Goal: Task Accomplishment & Management: Use online tool/utility

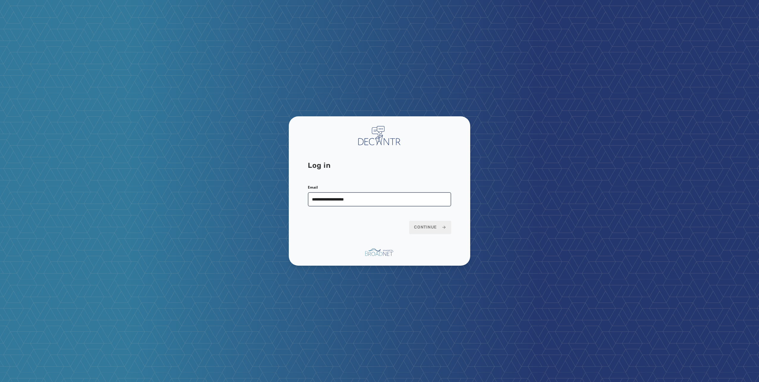
type input "**********"
click at [409, 221] on button "Continue" at bounding box center [430, 227] width 42 height 13
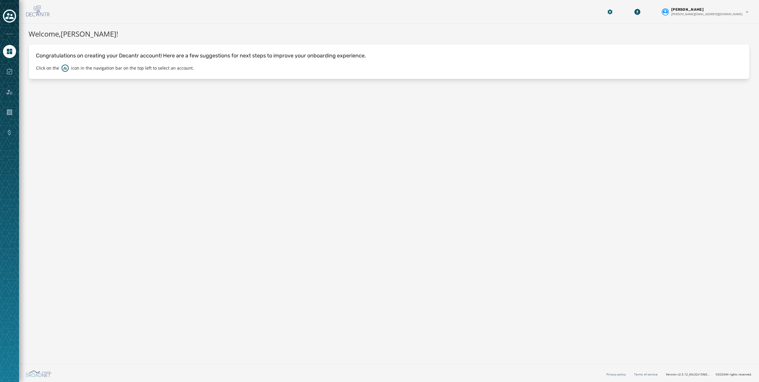
click at [309, 68] on div "Click on the icon in the navigation bar on the top left to select an account." at bounding box center [389, 67] width 706 height 7
click at [11, 51] on icon "Navigate to Home" at bounding box center [9, 51] width 5 height 5
click at [12, 17] on icon "Toggle account select drawer" at bounding box center [9, 16] width 8 height 6
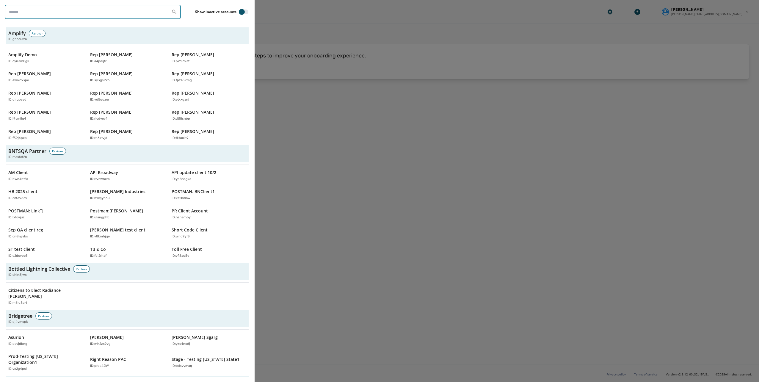
click at [73, 12] on input "search" at bounding box center [93, 12] width 176 height 14
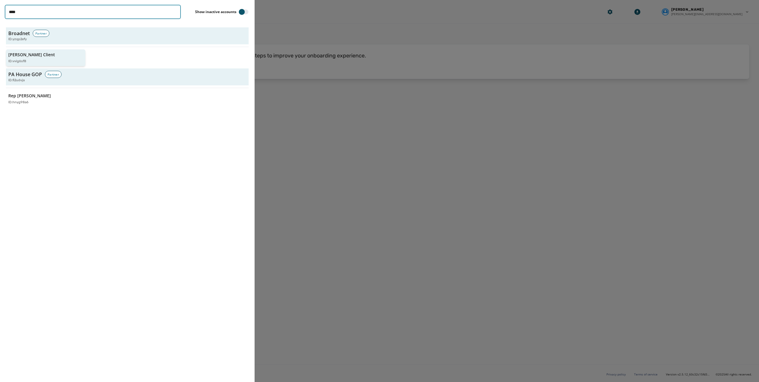
type input "****"
click at [27, 64] on button "[PERSON_NAME] Client ID: vvig6sf8" at bounding box center [45, 57] width 79 height 17
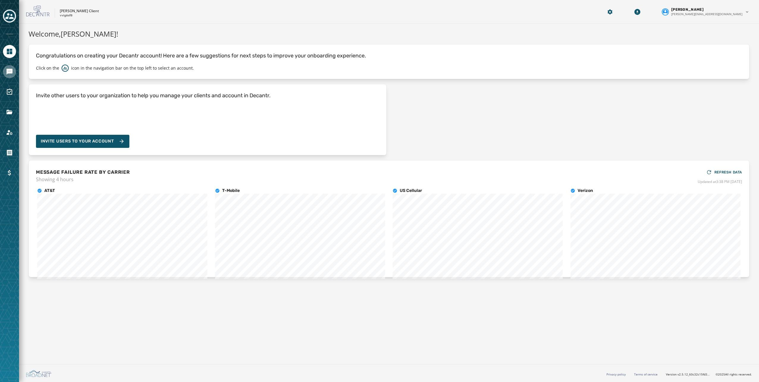
click at [13, 69] on link "Navigate to Messaging" at bounding box center [9, 71] width 13 height 13
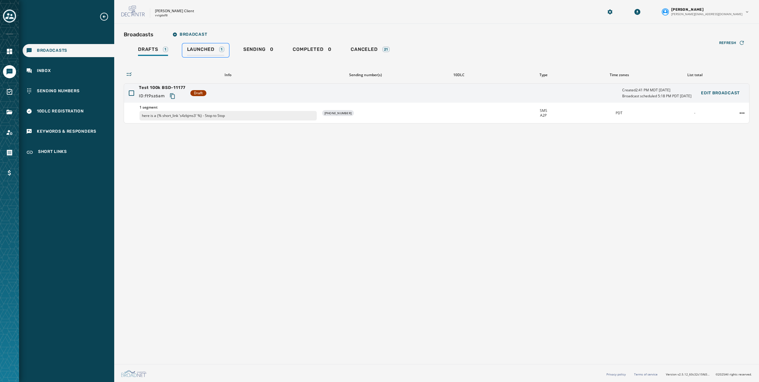
click at [206, 45] on link "Launched 1" at bounding box center [205, 50] width 47 height 14
drag, startPoint x: 750, startPoint y: 114, endPoint x: 740, endPoint y: 115, distance: 9.8
click at [746, 115] on div "Broadcasts Broadcast Drafts 1 Launched 1 Sending 0 Completed 0 Canceled 21 Refr…" at bounding box center [436, 193] width 644 height 338
click at [741, 113] on html "Broadcasts Inbox Sending Numbers 10DLC Registration Keywords & Responders Short…" at bounding box center [379, 191] width 759 height 382
click at [731, 122] on div "Duplicate Broadcast" at bounding box center [725, 122] width 43 height 10
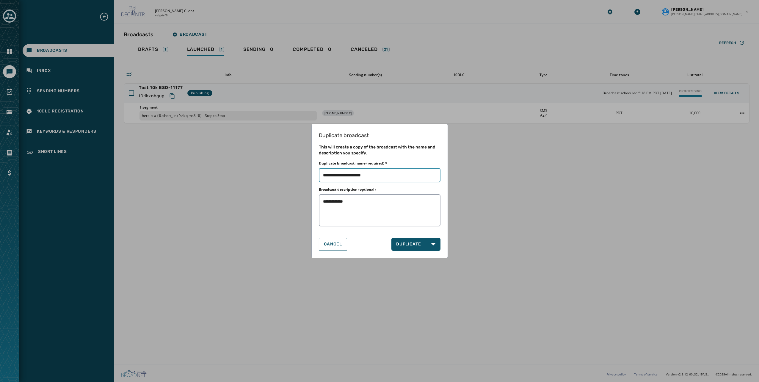
drag, startPoint x: 390, startPoint y: 174, endPoint x: 421, endPoint y: 174, distance: 30.9
click at [420, 174] on input "Duplicate broadcast name (required) *" at bounding box center [380, 175] width 122 height 14
type input "**********"
click at [408, 248] on button "DUPLICATE" at bounding box center [408, 243] width 35 height 13
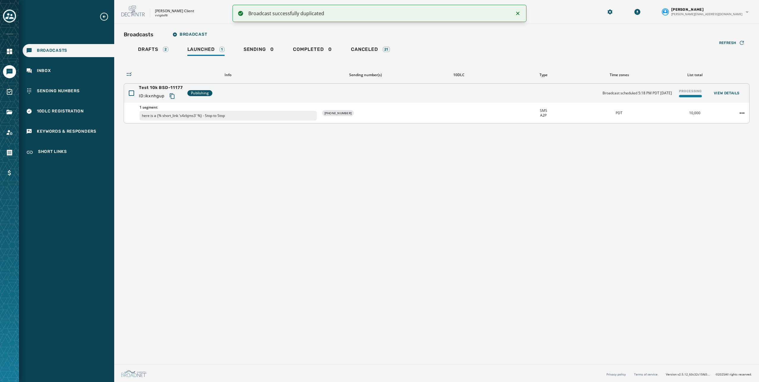
click at [703, 114] on div "10,000" at bounding box center [694, 113] width 71 height 5
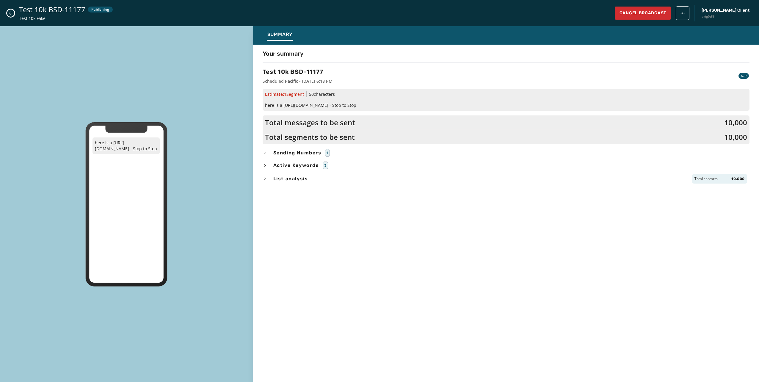
click at [7, 15] on div "Test 10k BSD-11177 Publishing Test 10k Fake Cancel Broadcast [PERSON_NAME] Clie…" at bounding box center [379, 13] width 759 height 26
click at [10, 12] on icon "Close admin drawer" at bounding box center [10, 13] width 5 height 5
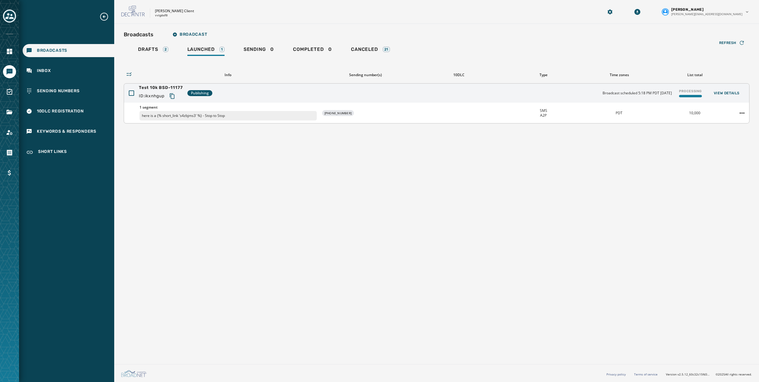
click at [742, 120] on div "1 segment here is a {% short_link 's4zbjms3' %} - Stop to Stop [PHONE_NUMBER] S…" at bounding box center [436, 113] width 625 height 21
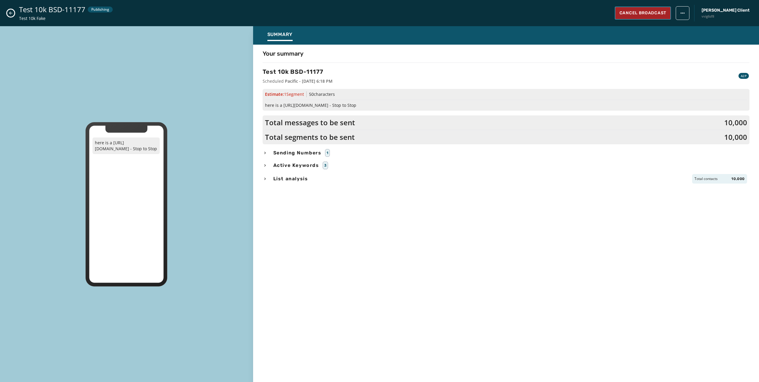
click at [666, 15] on span "Cancel Broadcast" at bounding box center [642, 13] width 47 height 6
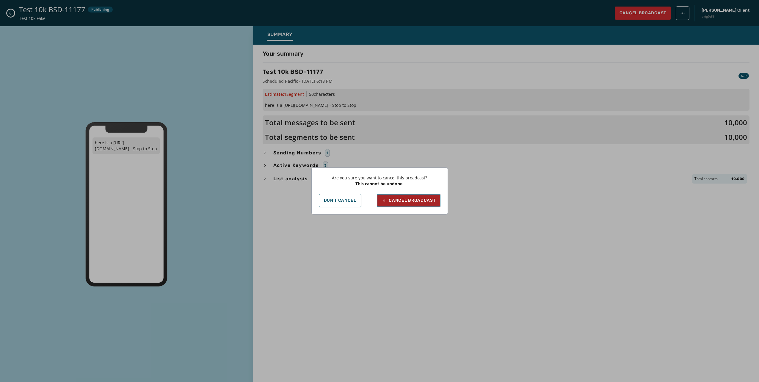
click at [421, 201] on div "Cancel Broadcast" at bounding box center [408, 200] width 54 height 6
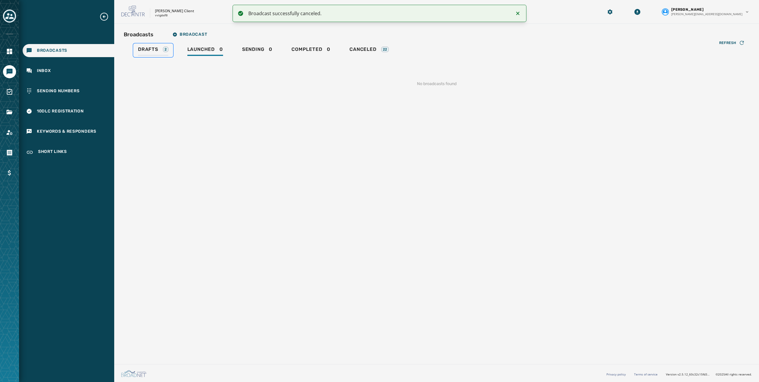
click at [158, 50] on span "Drafts" at bounding box center [148, 49] width 20 height 6
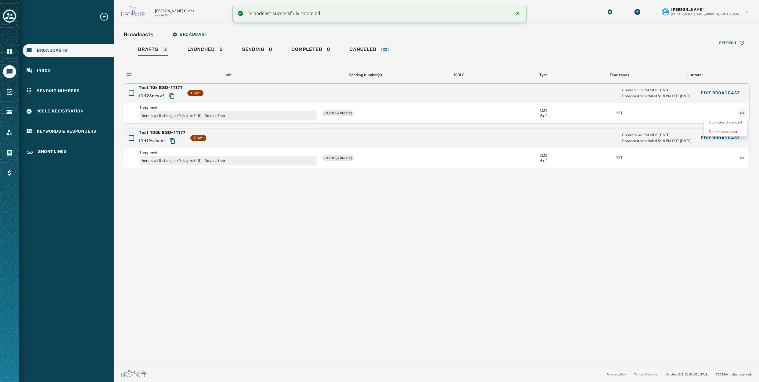
click at [742, 113] on html "Broadcast successfully canceled. Broadcasts Inbox Sending Numbers 10DLC Registr…" at bounding box center [379, 191] width 759 height 382
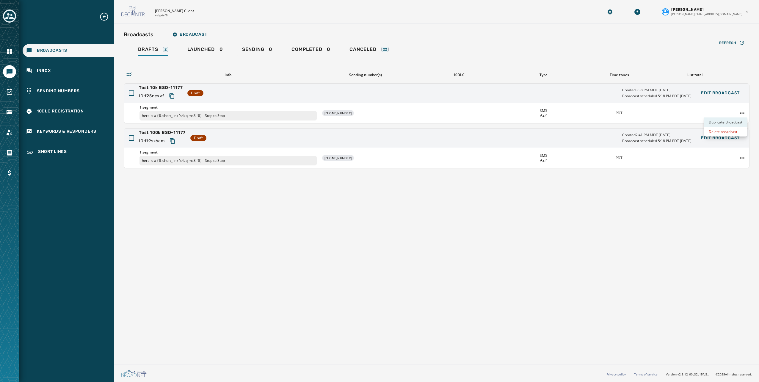
click at [731, 124] on div "Duplicate Broadcast" at bounding box center [725, 122] width 43 height 10
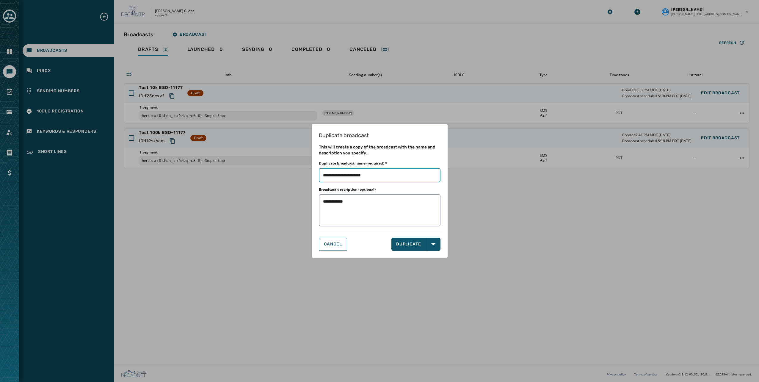
drag, startPoint x: 363, startPoint y: 174, endPoint x: 422, endPoint y: 175, distance: 58.9
click at [422, 175] on input "Duplicate broadcast name (required) *" at bounding box center [380, 175] width 122 height 14
type input "**********"
click at [404, 247] on button "DUPLICATE" at bounding box center [408, 243] width 35 height 13
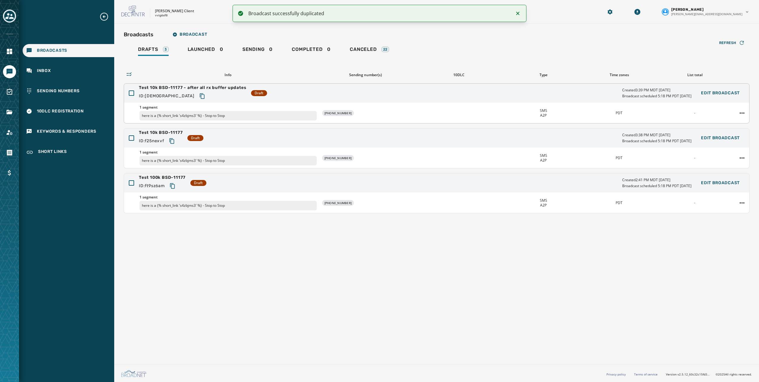
click at [226, 93] on div "ID: [DEMOGRAPHIC_DATA]" at bounding box center [192, 96] width 107 height 11
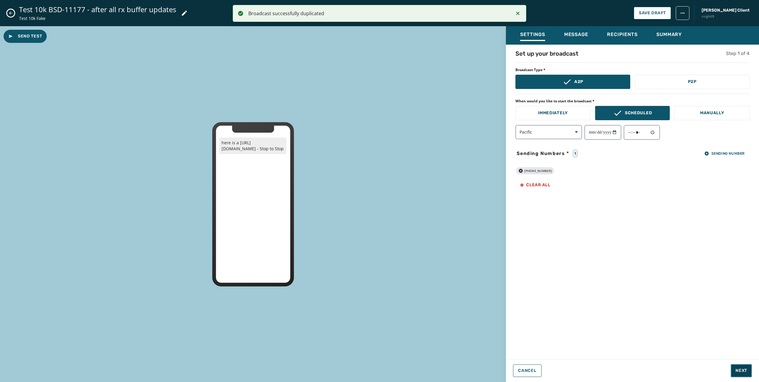
click at [744, 374] on button "Next" at bounding box center [740, 370] width 21 height 13
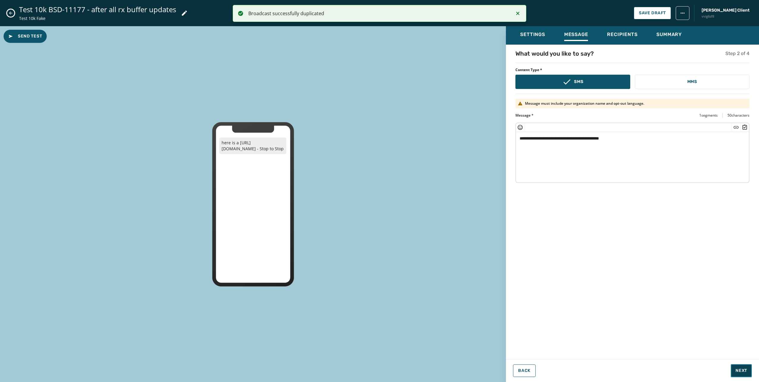
click at [744, 372] on span "Next" at bounding box center [741, 370] width 12 height 6
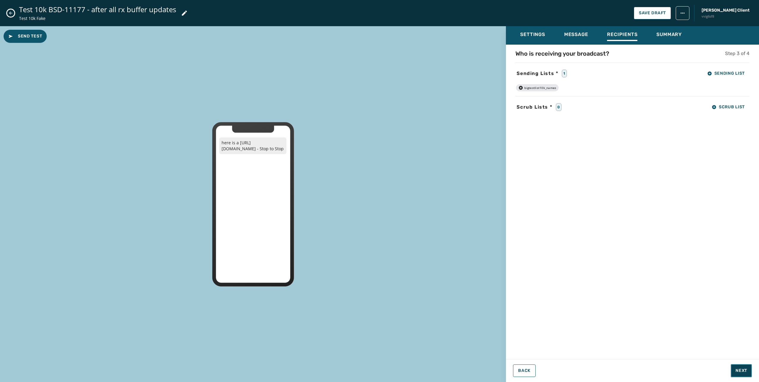
click at [744, 372] on span "Next" at bounding box center [741, 370] width 12 height 6
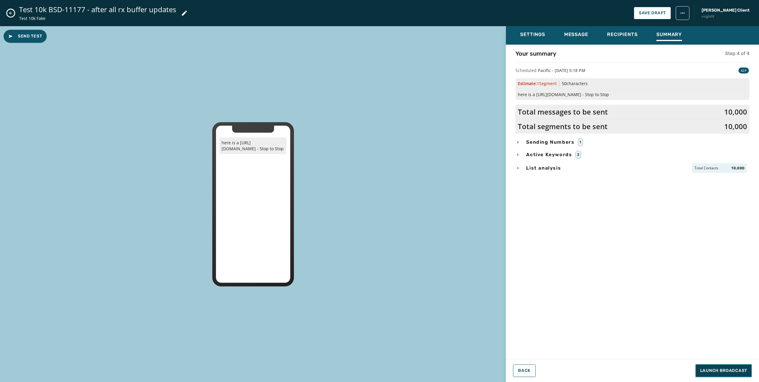
click at [744, 372] on span "Launch Broadcast" at bounding box center [723, 370] width 47 height 6
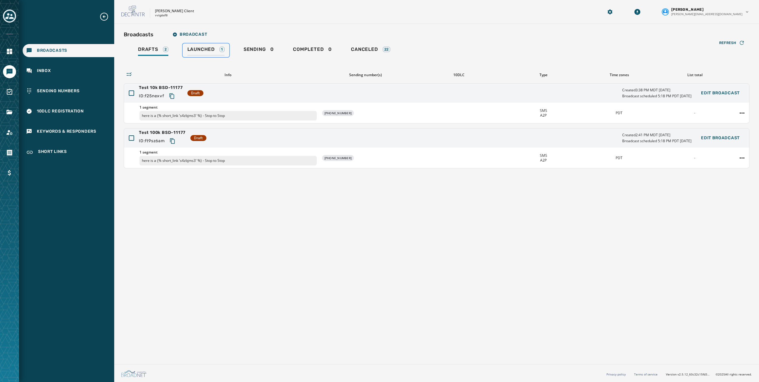
click at [219, 48] on div "Launched 1" at bounding box center [205, 51] width 37 height 10
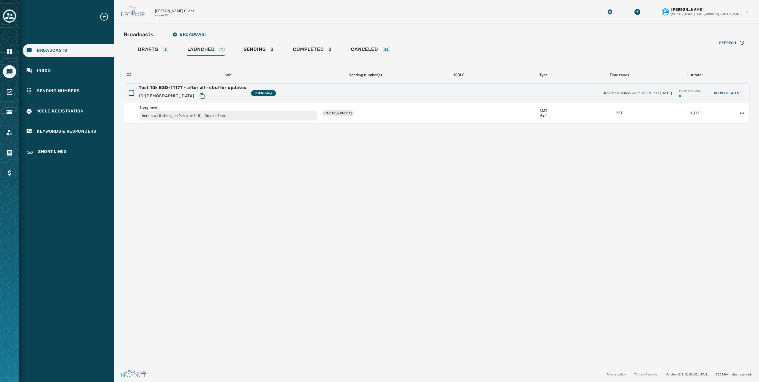
click at [657, 191] on div "Broadcasts Broadcast Drafts 2 Launched 1 Sending 0 Completed 0 Canceled 22 Refr…" at bounding box center [436, 193] width 644 height 338
click at [731, 44] on span "Refresh" at bounding box center [727, 42] width 17 height 5
click at [741, 40] on icon "button" at bounding box center [741, 43] width 6 height 6
click at [742, 113] on html "Broadcasts Inbox Sending Numbers 10DLC Registration Keywords & Responders Short…" at bounding box center [379, 191] width 759 height 382
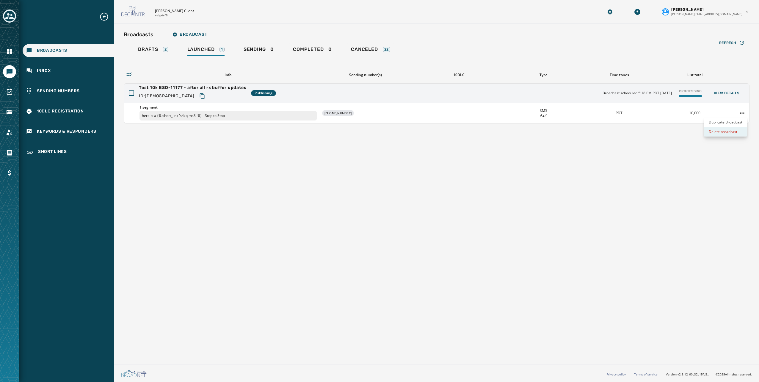
click at [726, 132] on div "Delete broadcast" at bounding box center [725, 132] width 43 height 10
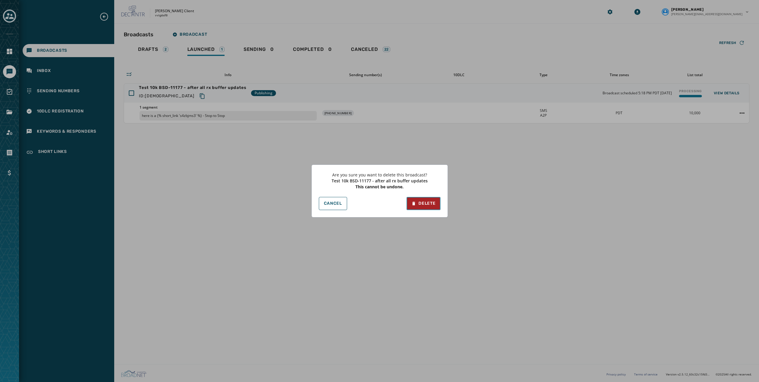
click at [423, 204] on div "Delete" at bounding box center [423, 203] width 24 height 6
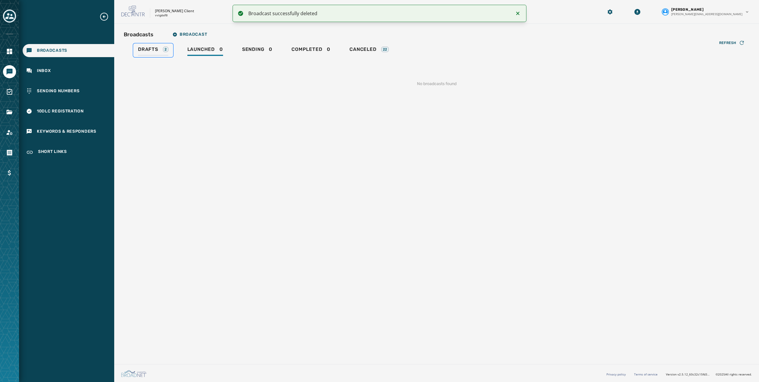
click at [151, 53] on div "Drafts 2" at bounding box center [153, 51] width 30 height 10
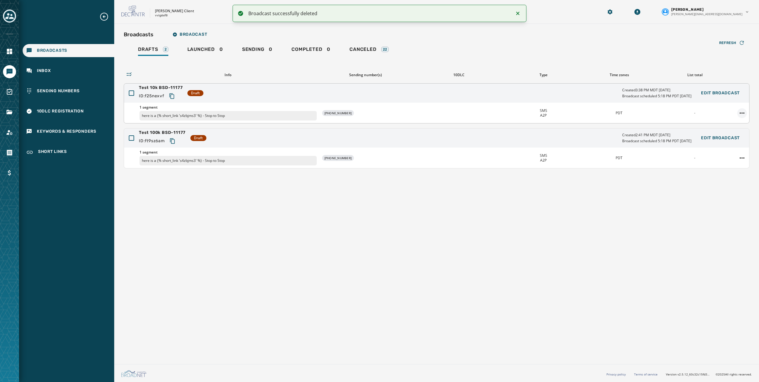
click at [742, 113] on html "Broadcast successfully deleted Broadcasts Inbox Sending Numbers 10DLC Registrat…" at bounding box center [379, 191] width 759 height 382
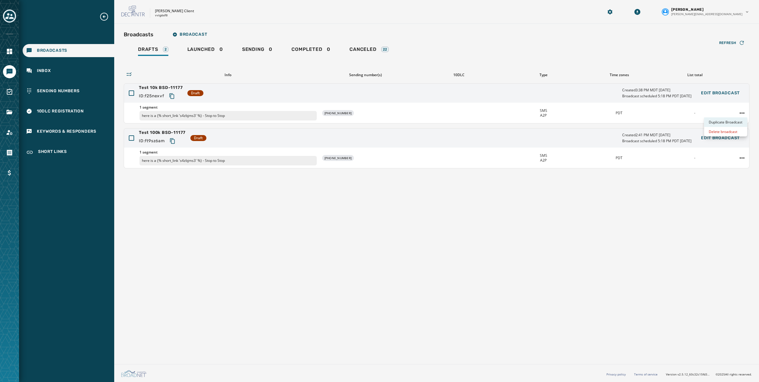
click at [741, 125] on div "Duplicate Broadcast" at bounding box center [725, 122] width 43 height 10
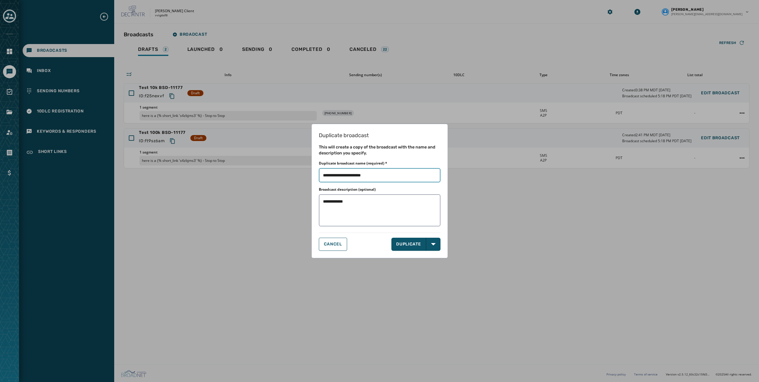
drag, startPoint x: 363, startPoint y: 175, endPoint x: 495, endPoint y: 185, distance: 132.6
click at [477, 185] on div "**********" at bounding box center [379, 191] width 759 height 382
type input "**********"
click at [401, 244] on button "DUPLICATE" at bounding box center [408, 243] width 35 height 13
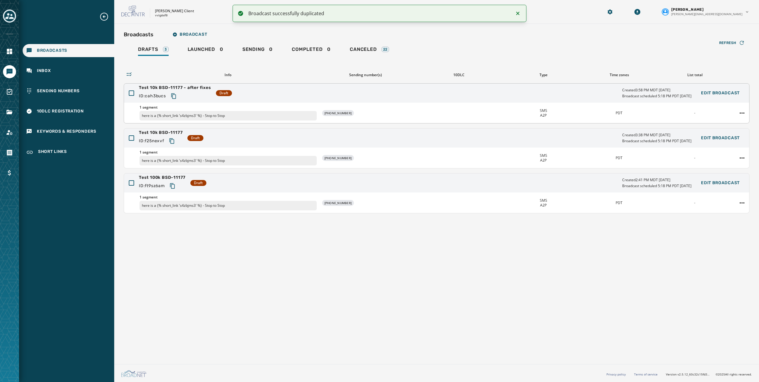
click at [394, 91] on div "Test 10k BSD-11177 - after fixes ID: cah3bucs Draft Created 3:58 PM MDT [DATE] …" at bounding box center [436, 93] width 625 height 19
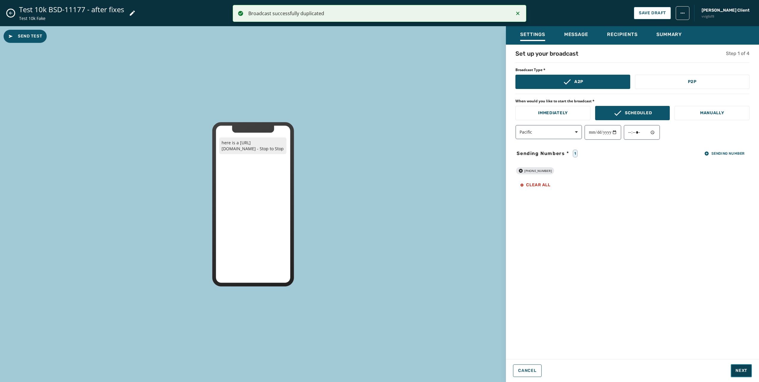
click at [742, 367] on span "Next" at bounding box center [741, 370] width 12 height 6
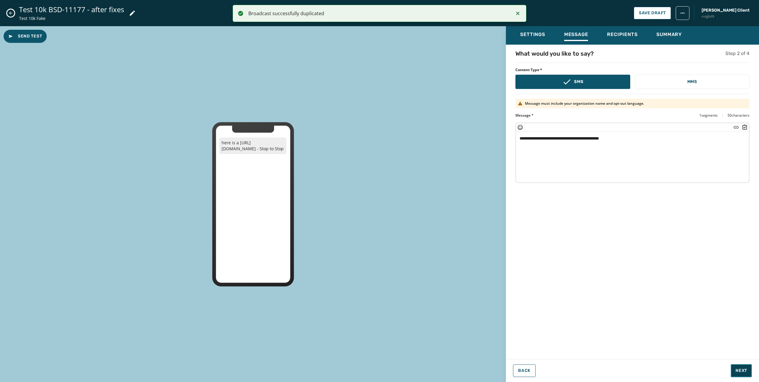
click at [742, 368] on span "Next" at bounding box center [741, 370] width 12 height 6
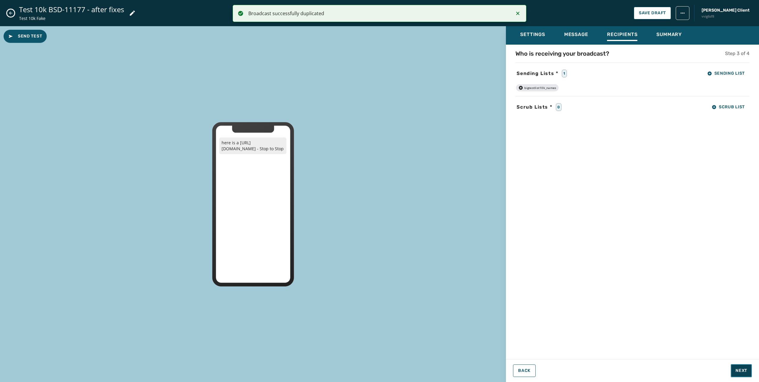
click at [742, 371] on span "Next" at bounding box center [741, 370] width 12 height 6
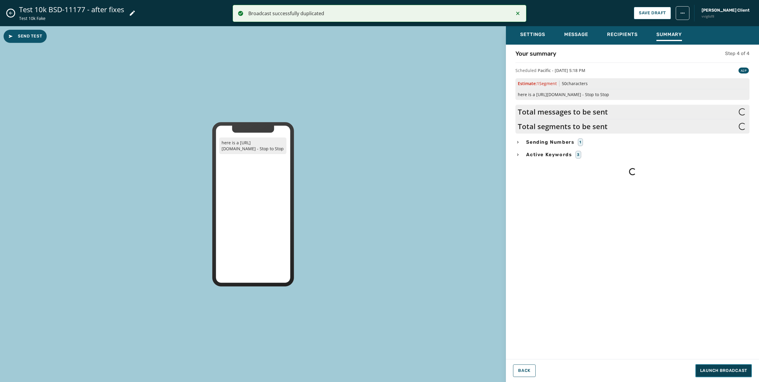
click at [742, 372] on span "Launch Broadcast" at bounding box center [723, 370] width 47 height 6
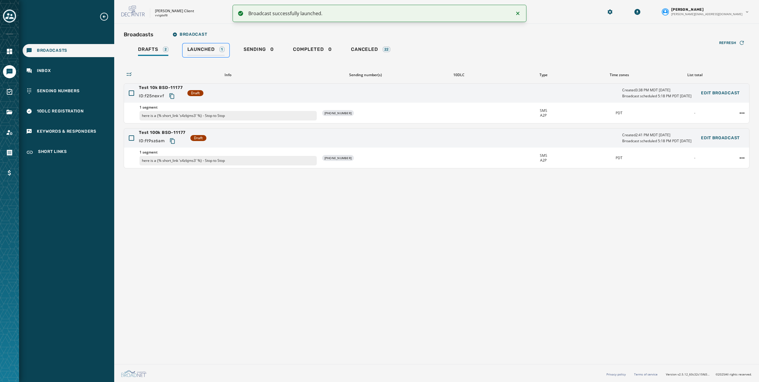
click at [191, 48] on span "Launched" at bounding box center [200, 49] width 27 height 6
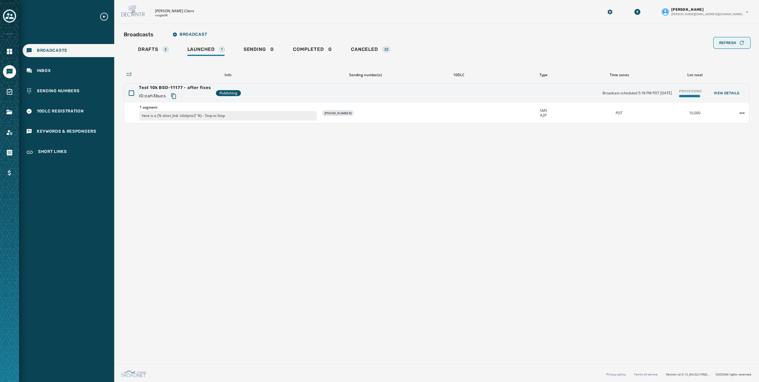
click at [726, 43] on span "Refresh" at bounding box center [727, 42] width 17 height 5
click at [734, 40] on div "Refresh" at bounding box center [732, 43] width 26 height 6
click at [499, 90] on div "Test 10k BSD-11177 - after fixes ID: cah3bucs Publishing Broadcast scheduled 5:…" at bounding box center [436, 93] width 625 height 19
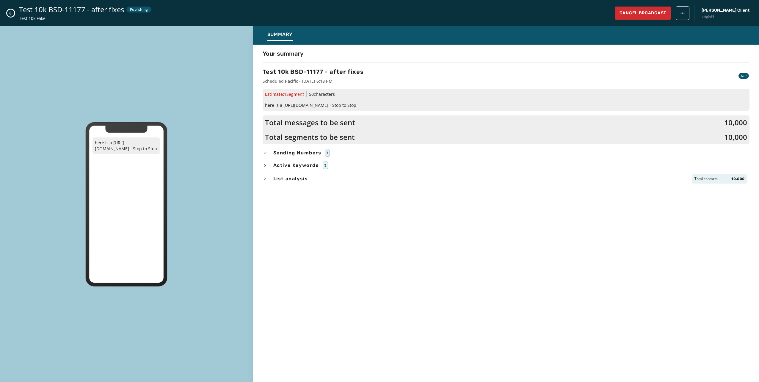
click at [5, 14] on div "Test 10k BSD-11177 - after fixes Publishing Test 10k Fake Cancel Broadcast [PER…" at bounding box center [379, 13] width 759 height 26
click at [14, 12] on button "Close admin drawer" at bounding box center [10, 13] width 7 height 7
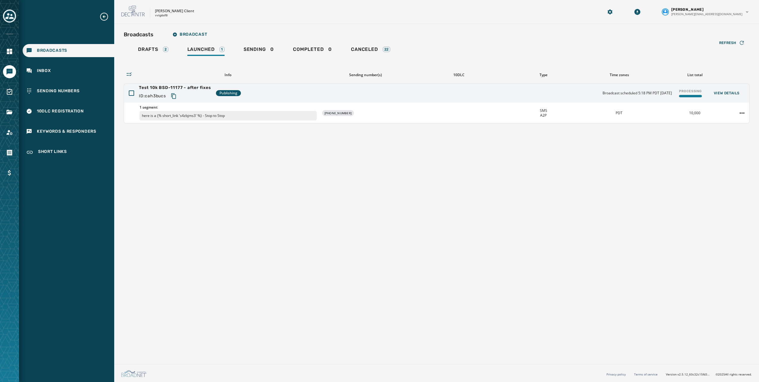
click at [322, 196] on div "Broadcasts Broadcast Drafts 2 Launched 1 Sending 0 Completed 0 Canceled 22 Refr…" at bounding box center [436, 193] width 644 height 338
click at [346, 192] on div "Broadcasts Broadcast Drafts 2 Launched 1 Sending 0 Completed 0 Canceled 22 Refr…" at bounding box center [436, 193] width 644 height 338
drag, startPoint x: 354, startPoint y: 209, endPoint x: 366, endPoint y: 225, distance: 20.3
click at [354, 209] on div "Broadcasts Broadcast Drafts 2 Launched 1 Sending 0 Completed 0 Canceled 22 Refr…" at bounding box center [436, 193] width 644 height 338
click at [740, 110] on html "Broadcasts Inbox Sending Numbers 10DLC Registration Keywords & Responders Short…" at bounding box center [379, 191] width 759 height 382
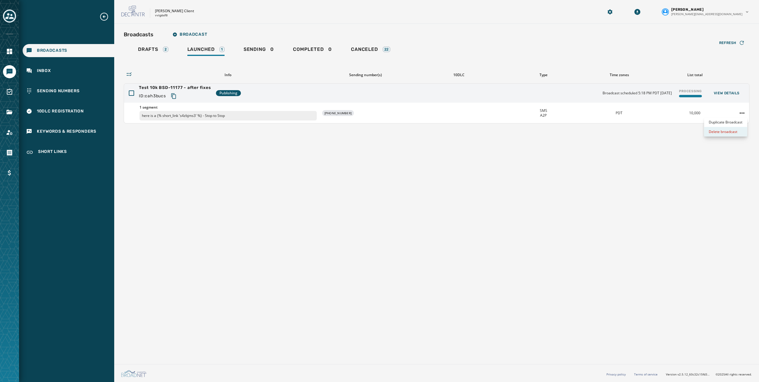
click at [730, 131] on div "Delete broadcast" at bounding box center [725, 132] width 43 height 10
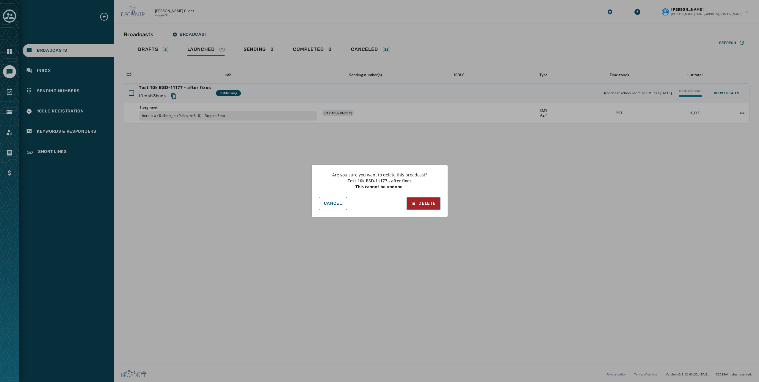
click at [433, 201] on div "Delete" at bounding box center [423, 203] width 24 height 6
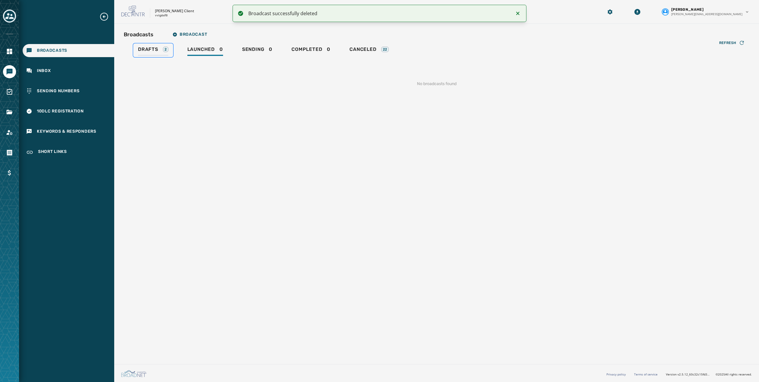
click at [150, 52] on span "Drafts" at bounding box center [148, 49] width 20 height 6
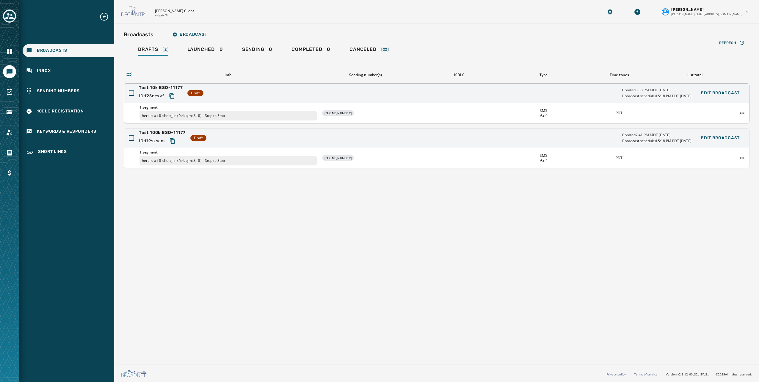
click at [746, 110] on div at bounding box center [741, 113] width 14 height 10
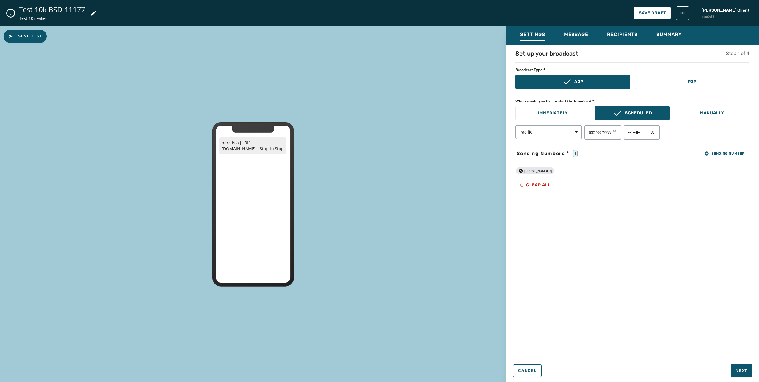
click at [524, 364] on div "Cancel Next" at bounding box center [632, 370] width 253 height 13
click at [525, 369] on span "Cancel" at bounding box center [527, 370] width 18 height 5
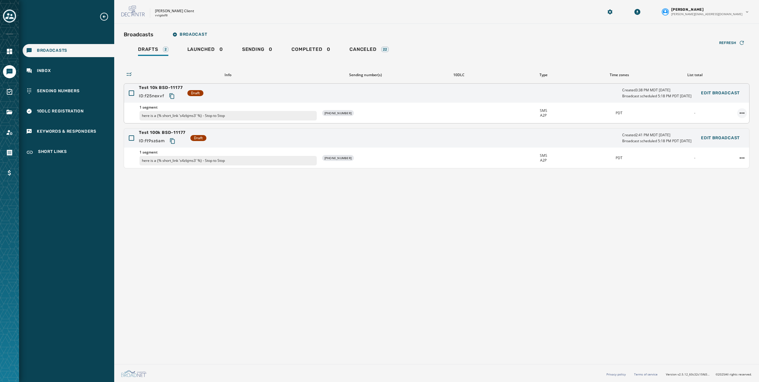
click at [744, 112] on html "Broadcasts Inbox Sending Numbers 10DLC Registration Keywords & Responders Short…" at bounding box center [379, 191] width 759 height 382
click at [729, 122] on div "Duplicate Broadcast" at bounding box center [725, 122] width 43 height 10
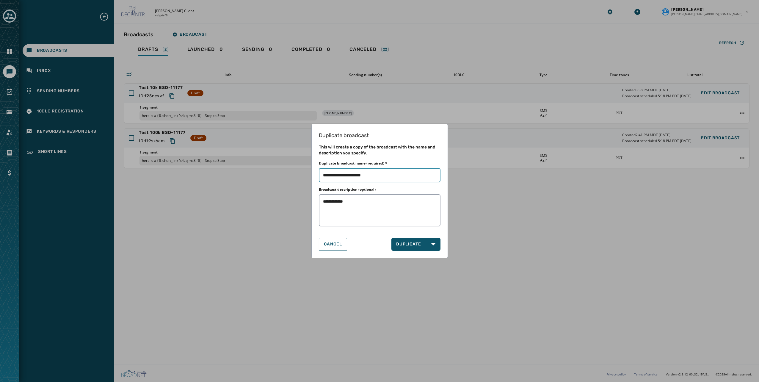
drag, startPoint x: 363, startPoint y: 177, endPoint x: 428, endPoint y: 182, distance: 65.7
click at [428, 174] on input "Duplicate broadcast name (required) *" at bounding box center [380, 175] width 122 height 14
type input "**********"
click at [414, 247] on button "DUPLICATE" at bounding box center [408, 243] width 35 height 13
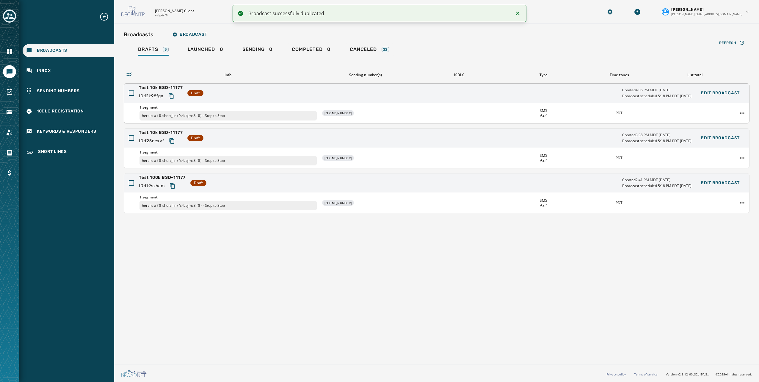
click at [632, 92] on div "Created 4:06 PM MDT [DATE] Broadcast scheduled 5:18 PM PDT [DATE]" at bounding box center [656, 93] width 69 height 11
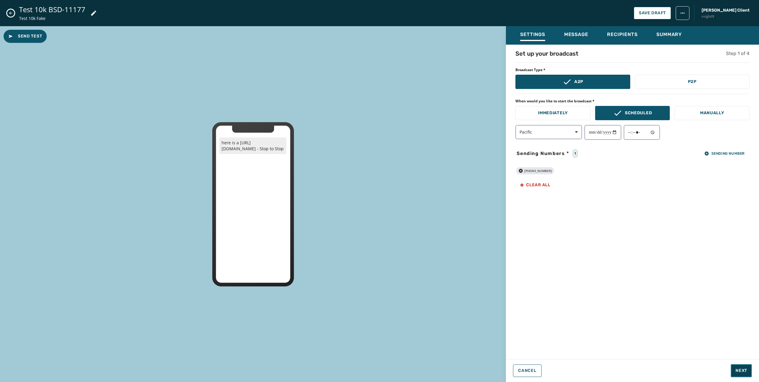
click at [741, 369] on span "Next" at bounding box center [741, 370] width 12 height 6
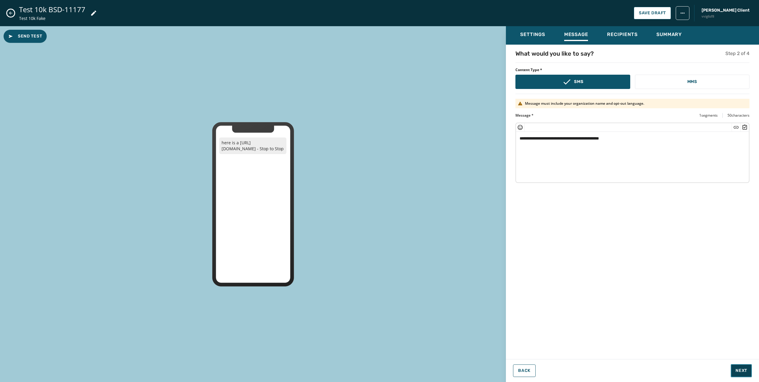
click at [741, 369] on span "Next" at bounding box center [741, 370] width 12 height 6
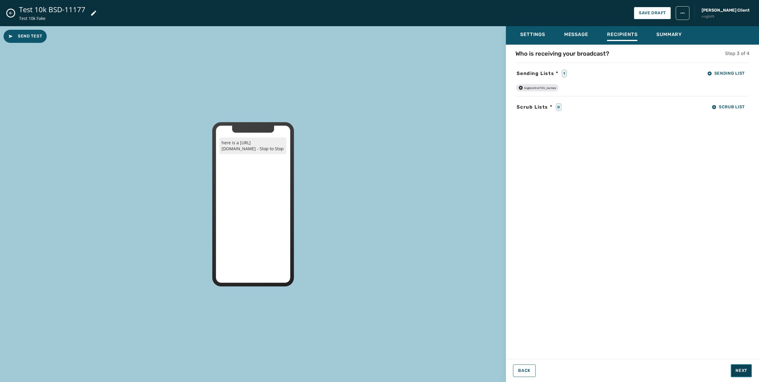
click at [741, 370] on span "Next" at bounding box center [741, 370] width 12 height 6
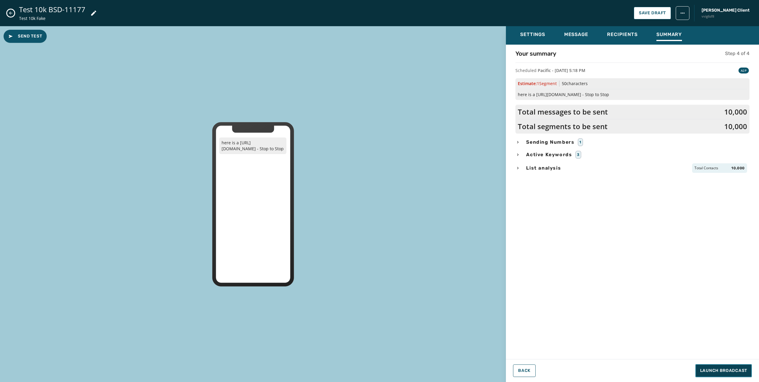
click at [741, 369] on span "Launch Broadcast" at bounding box center [723, 370] width 47 height 6
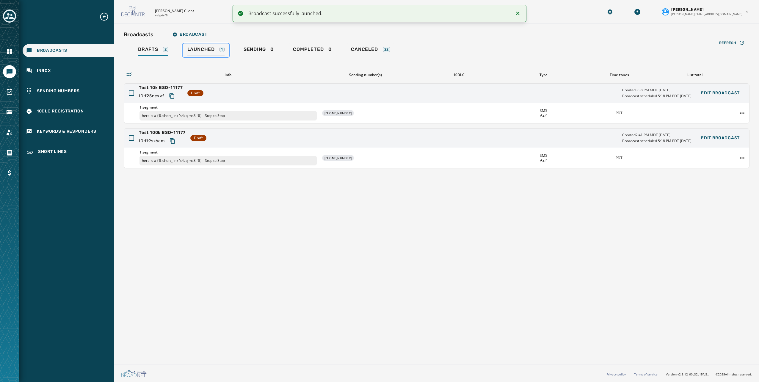
click at [210, 49] on span "Launched" at bounding box center [200, 49] width 27 height 6
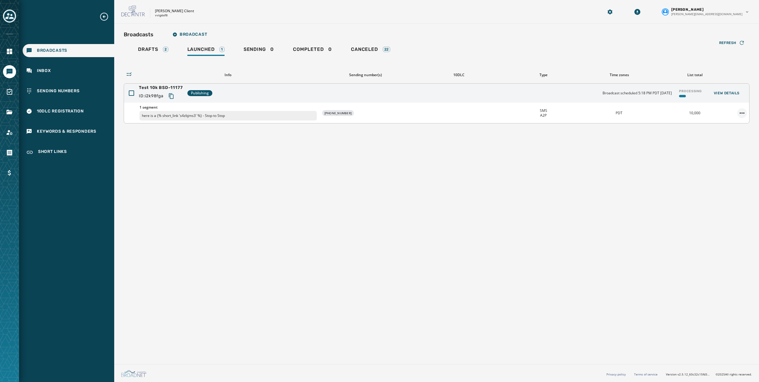
click at [742, 114] on html "Broadcasts Inbox Sending Numbers 10DLC Registration Keywords & Responders Short…" at bounding box center [379, 191] width 759 height 382
click at [724, 133] on div "Delete broadcast" at bounding box center [725, 132] width 43 height 10
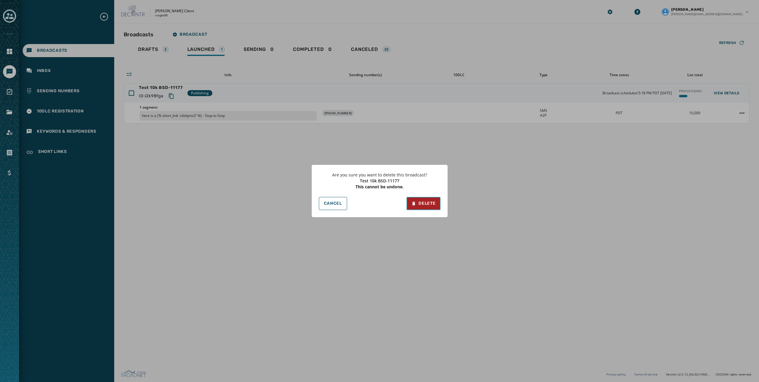
click at [423, 203] on div "Delete" at bounding box center [423, 203] width 24 height 6
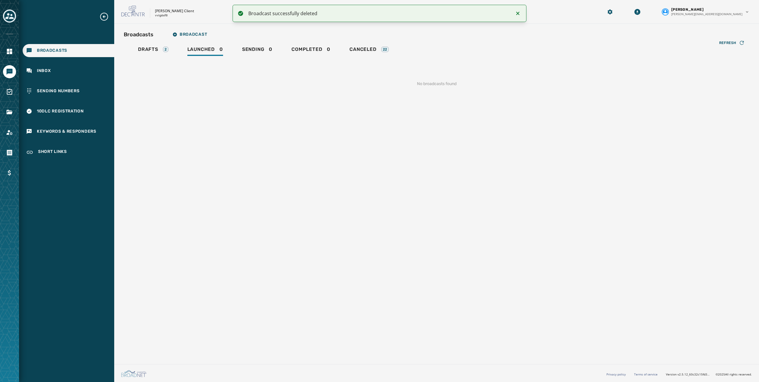
click at [413, 212] on div "Broadcasts Broadcast Drafts 2 Launched 0 Sending 0 Completed 0 Canceled 22 Refr…" at bounding box center [436, 193] width 644 height 338
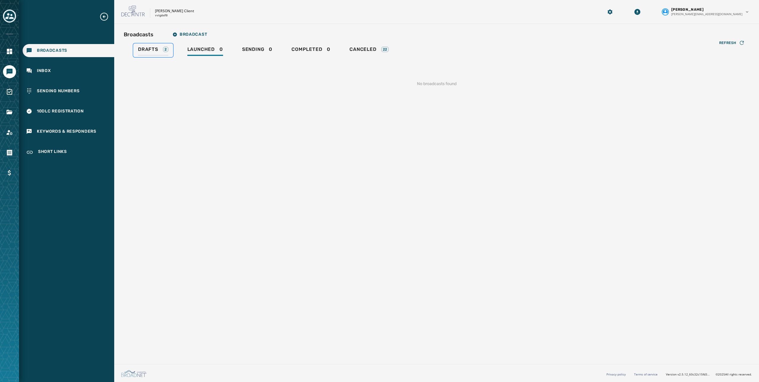
click at [144, 51] on span "Drafts" at bounding box center [148, 49] width 20 height 6
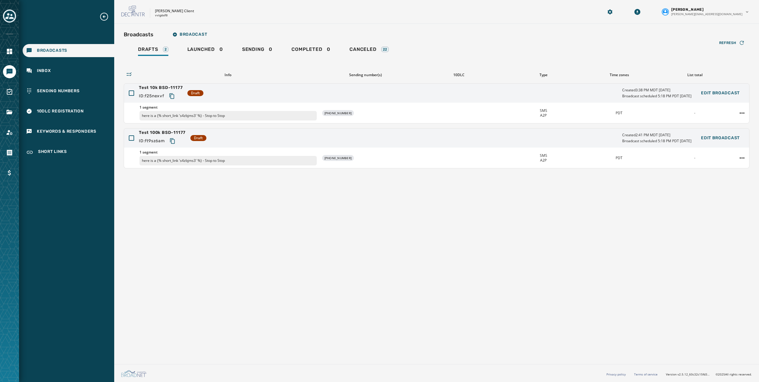
click at [76, 381] on html "Broadcasts Inbox Sending Numbers 10DLC Registration Keywords & Responders Short…" at bounding box center [379, 191] width 759 height 382
